Goal: Check status: Check status

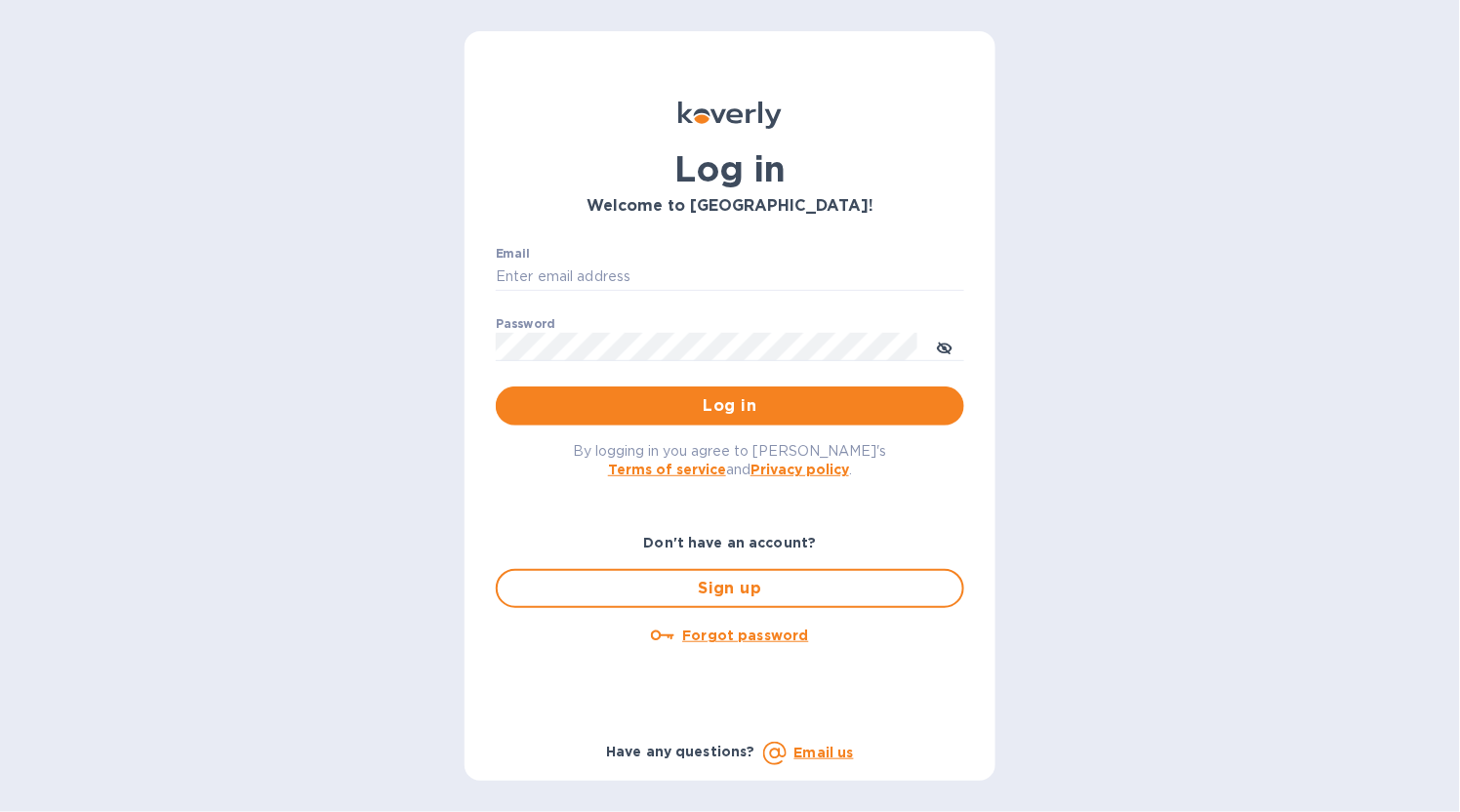
type input "[EMAIL_ADDRESS][DOMAIN_NAME]"
click at [718, 408] on span "Log in" at bounding box center [730, 406] width 437 height 24
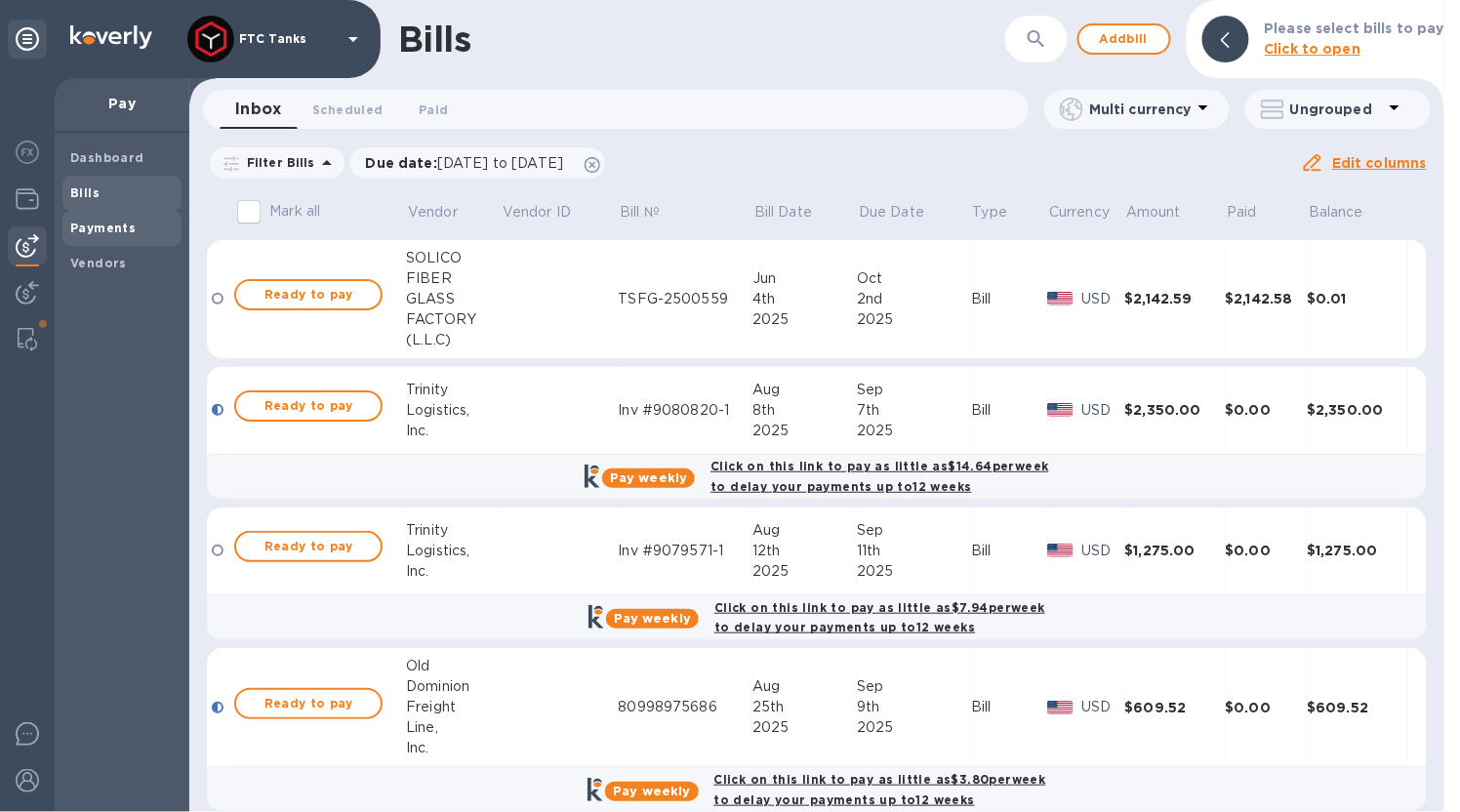
click at [115, 219] on span "Payments" at bounding box center [103, 228] width 65 height 20
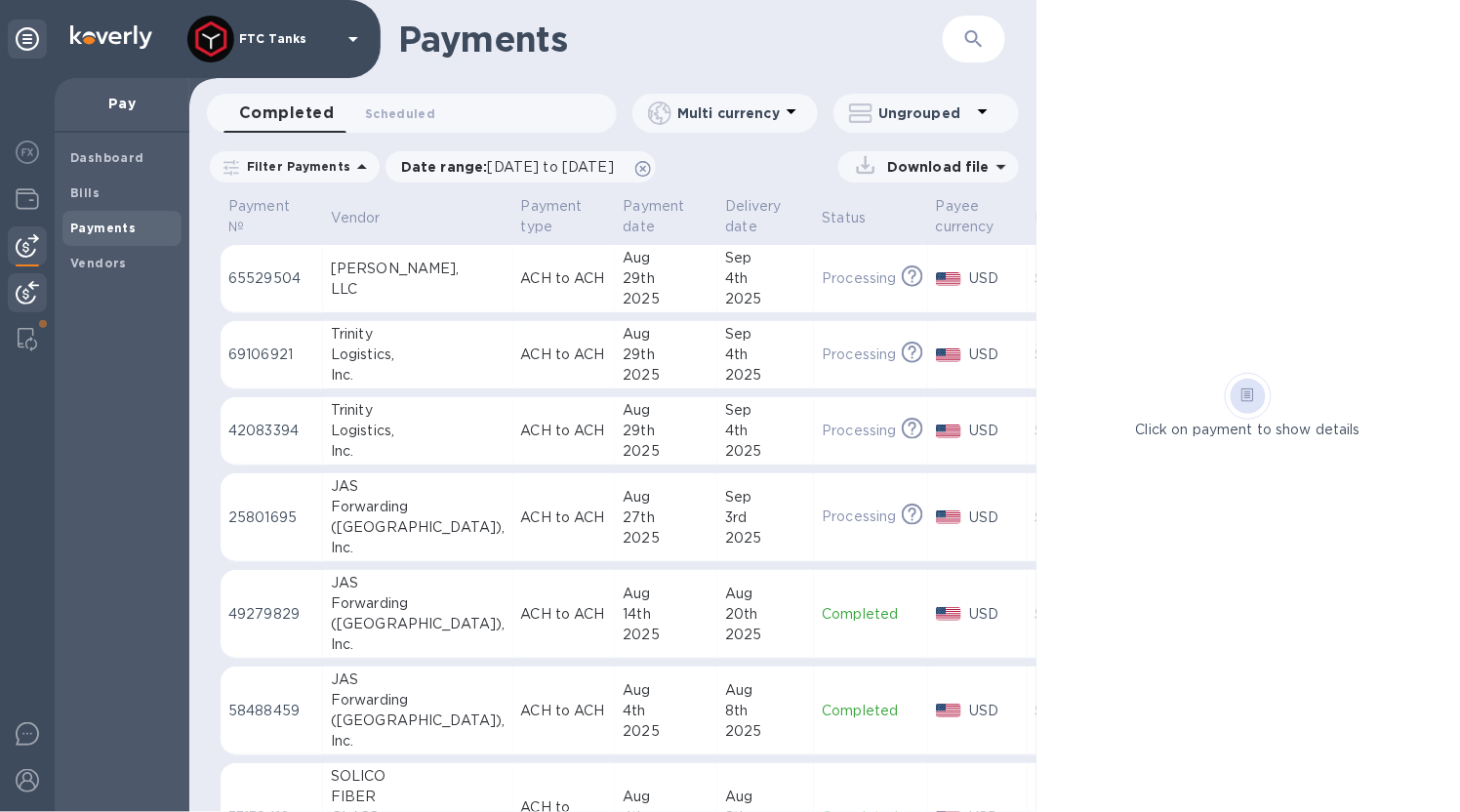
click at [37, 296] on img at bounding box center [28, 293] width 24 height 24
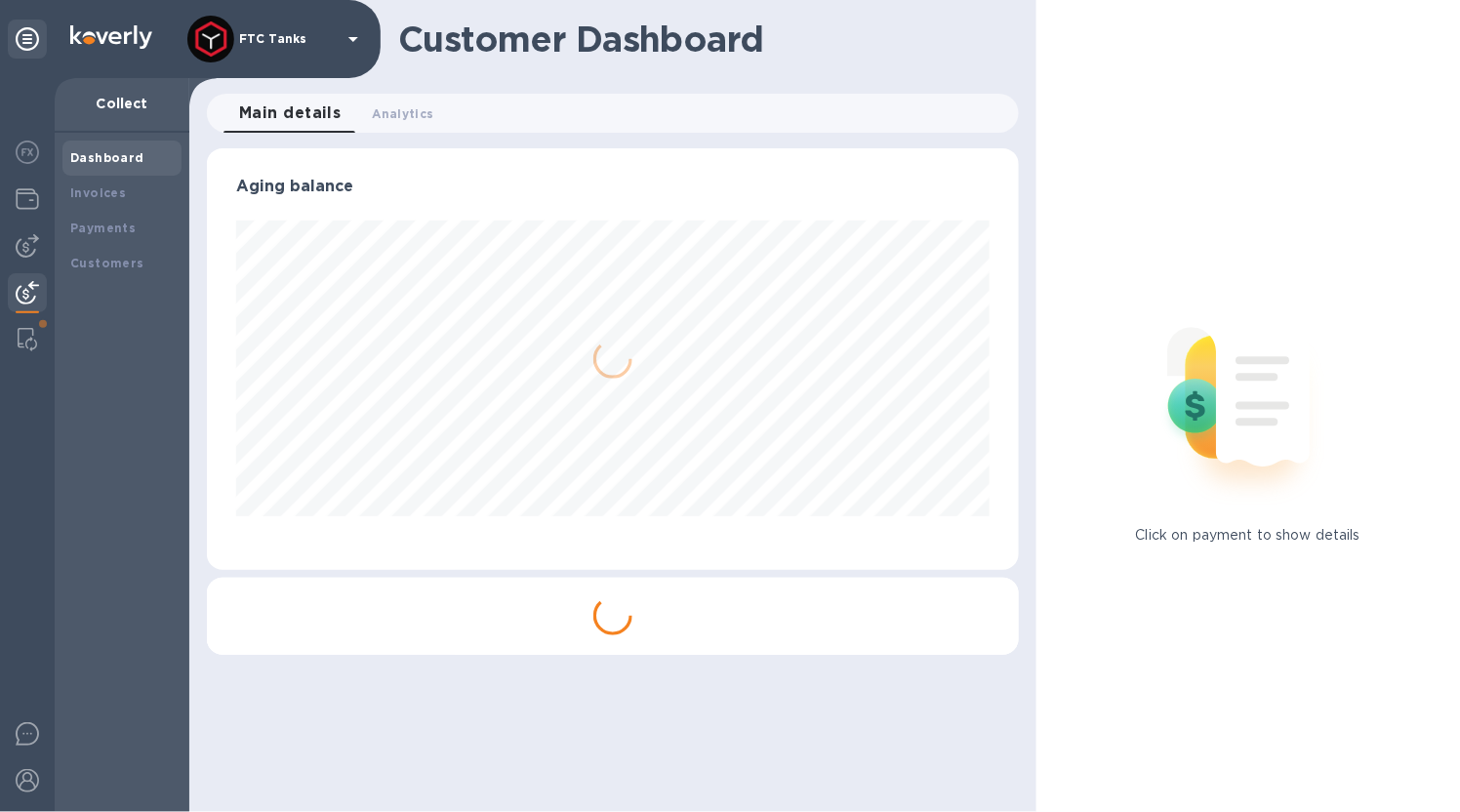
scroll to position [975350, 975088]
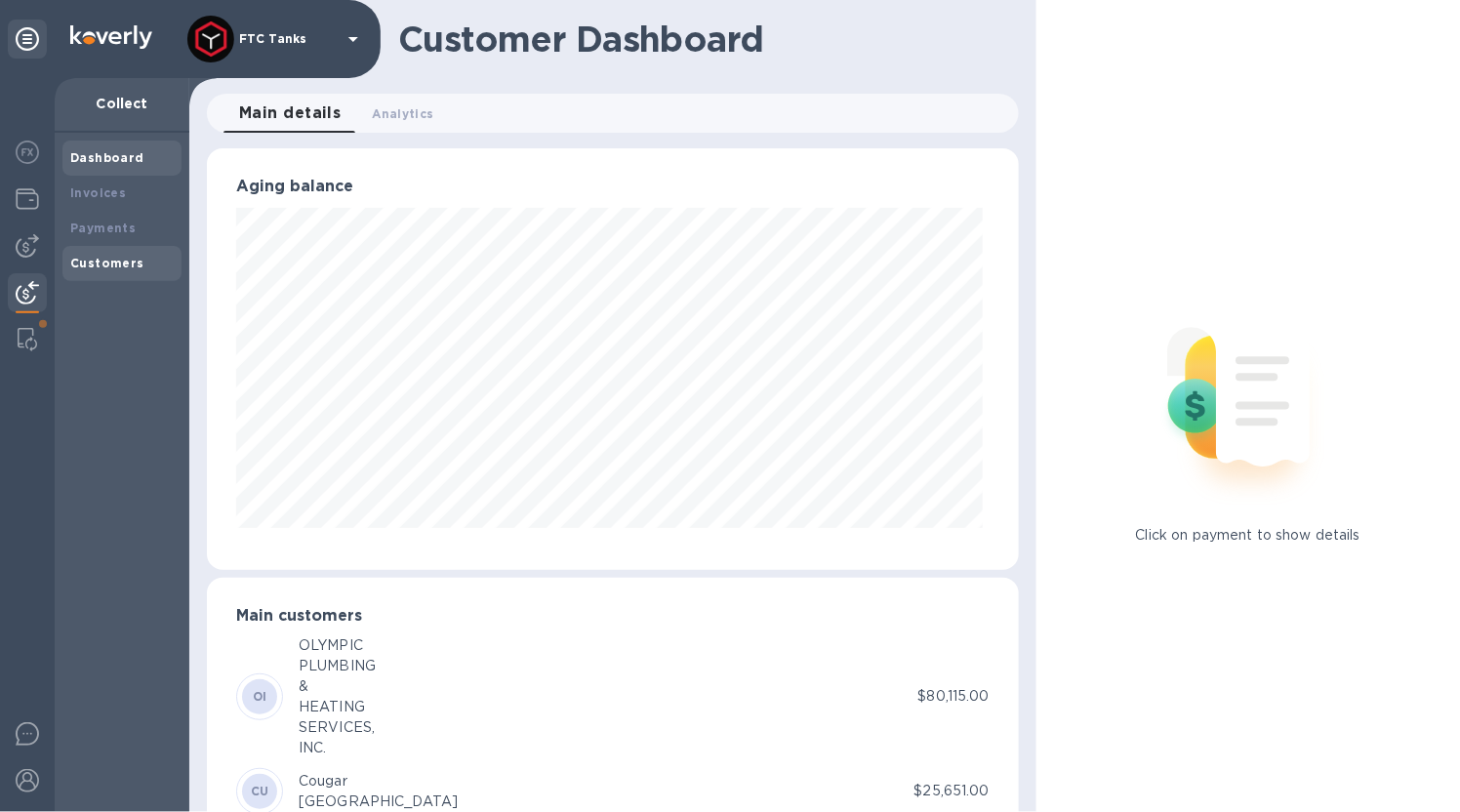
click at [152, 246] on div "Customers" at bounding box center [122, 264] width 119 height 36
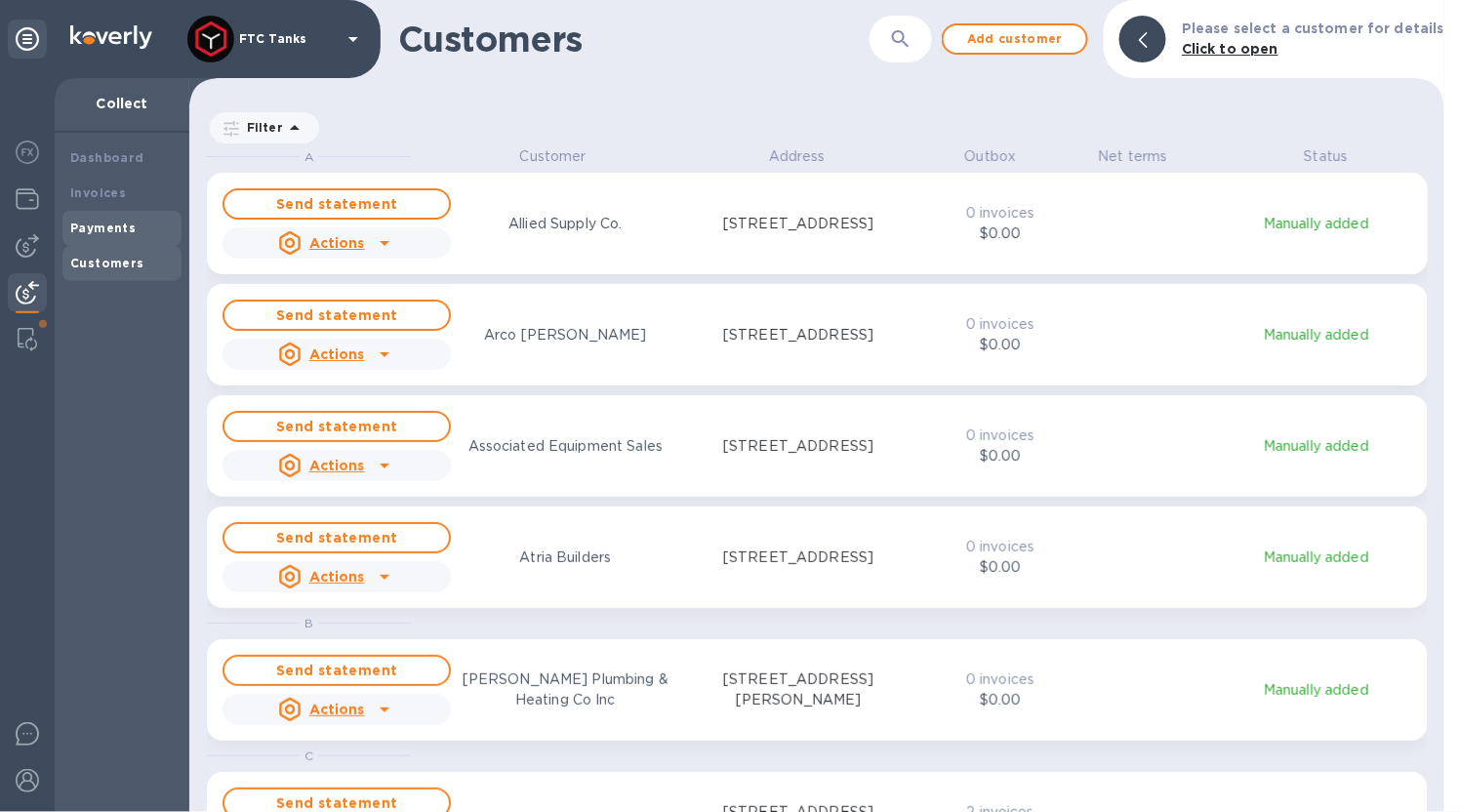
scroll to position [649, 1247]
click at [147, 235] on div "Payments" at bounding box center [122, 228] width 104 height 20
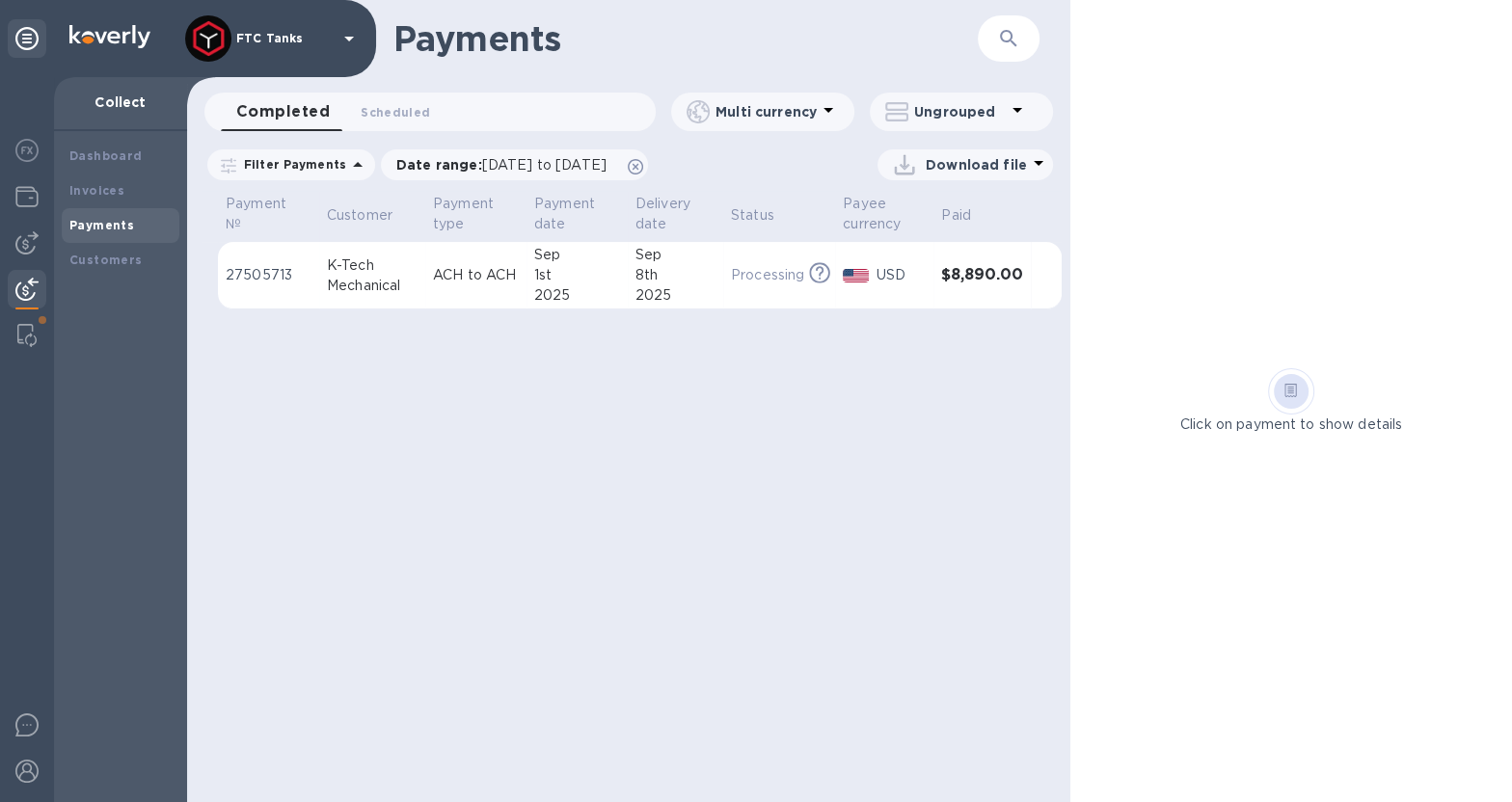
click at [520, 617] on div "Payments ​ Completed 0 Scheduled 0 Multi currency Ungrouped Filter Payments Dat…" at bounding box center [628, 401] width 884 height 802
